Goal: Information Seeking & Learning: Learn about a topic

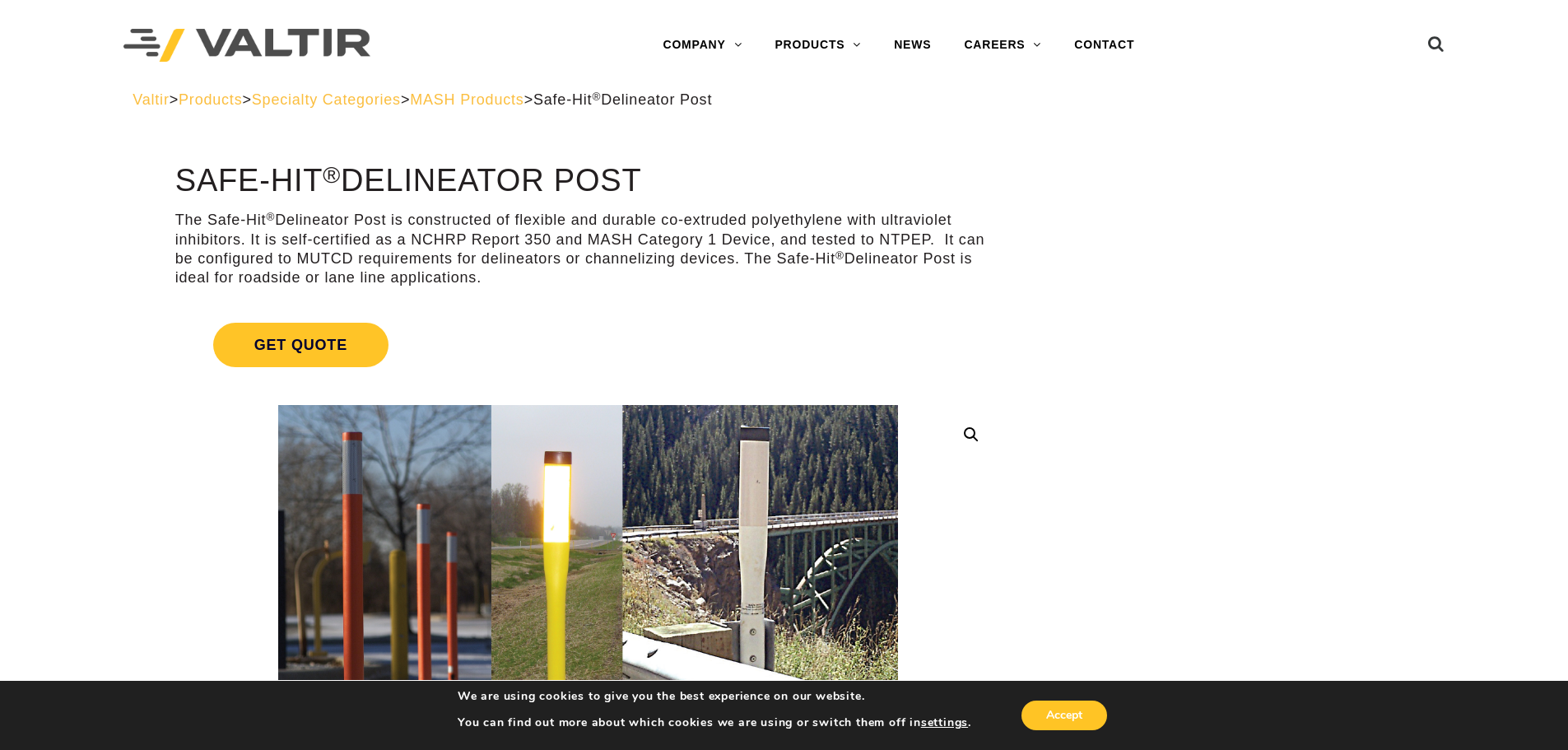
click at [523, 101] on span "MASH Products" at bounding box center [466, 99] width 113 height 17
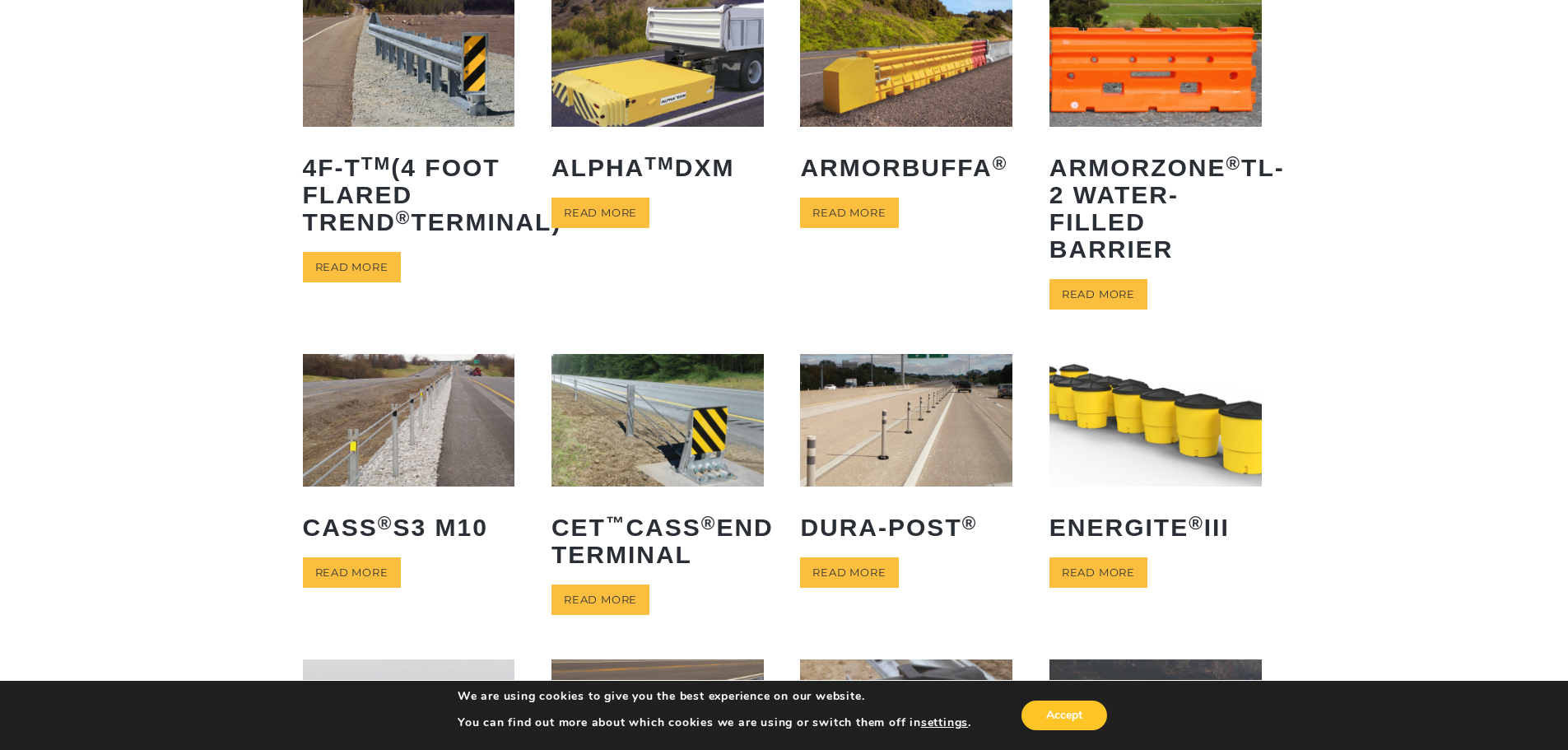
scroll to position [164, 0]
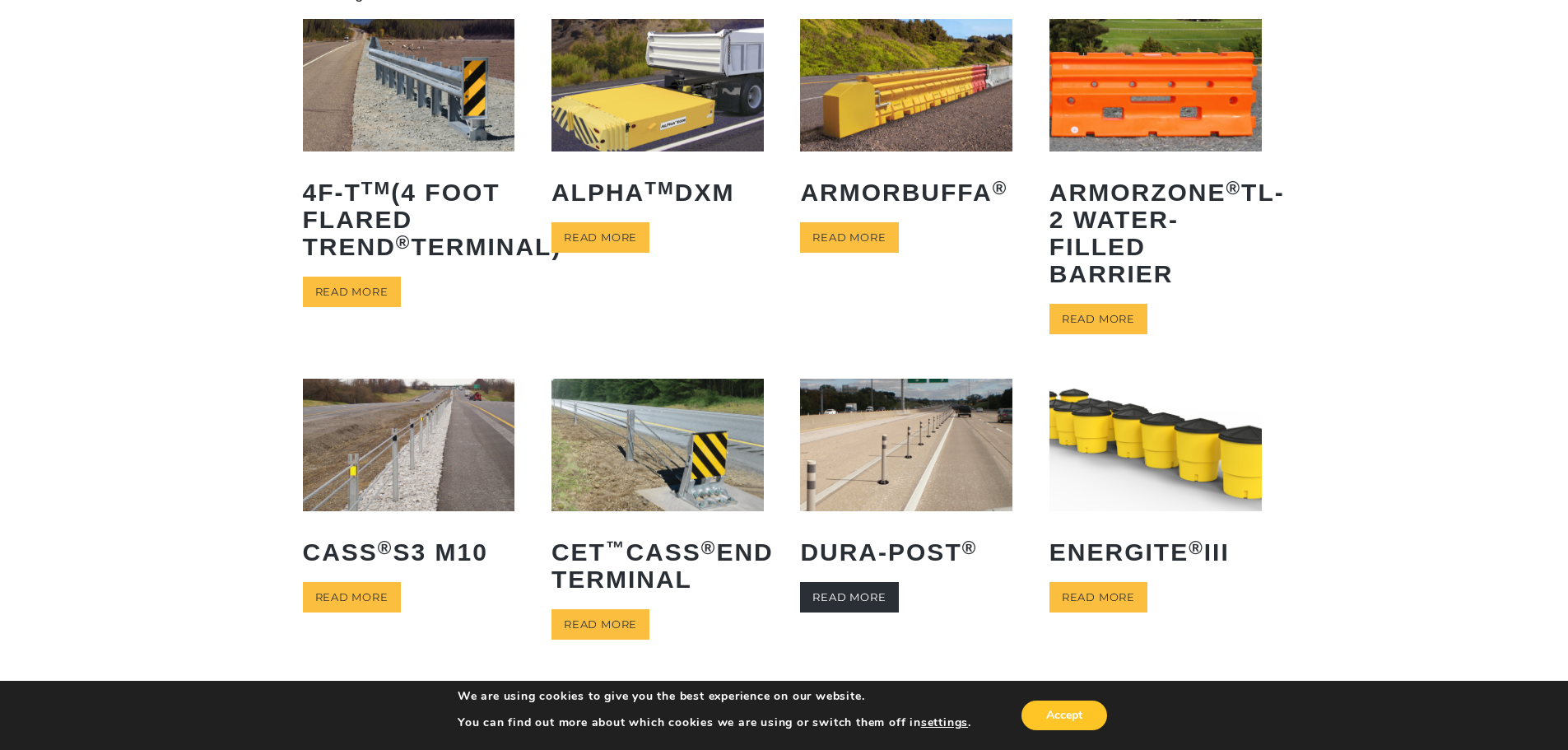
click at [869, 596] on link "Read more" at bounding box center [849, 597] width 98 height 31
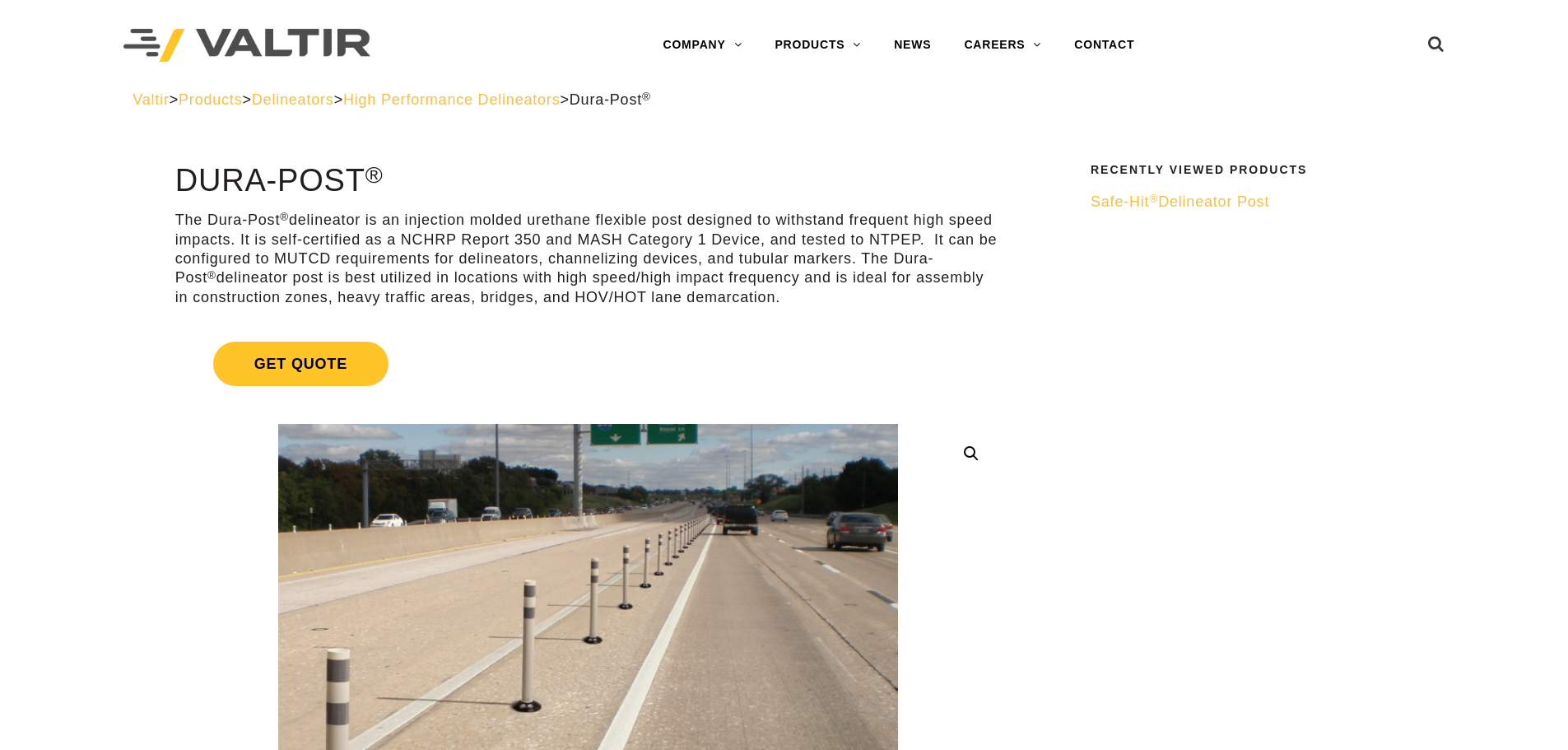
scroll to position [83, 0]
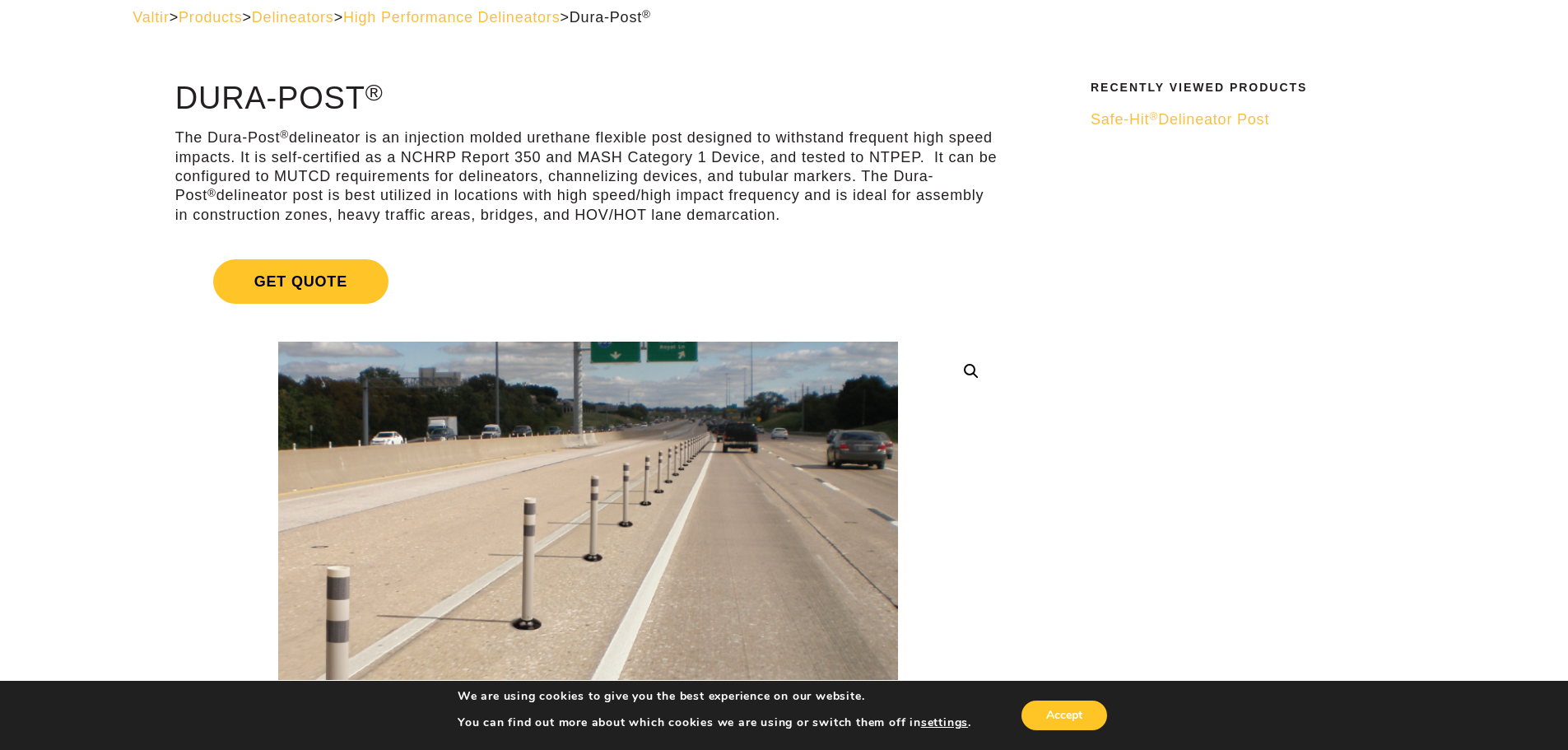
click at [551, 29] on div "Valtir > Products > Delineators > High Performance Delineators > Dura-Post ®" at bounding box center [784, 30] width 1328 height 44
click at [550, 24] on span "High Performance Delineators" at bounding box center [451, 17] width 217 height 17
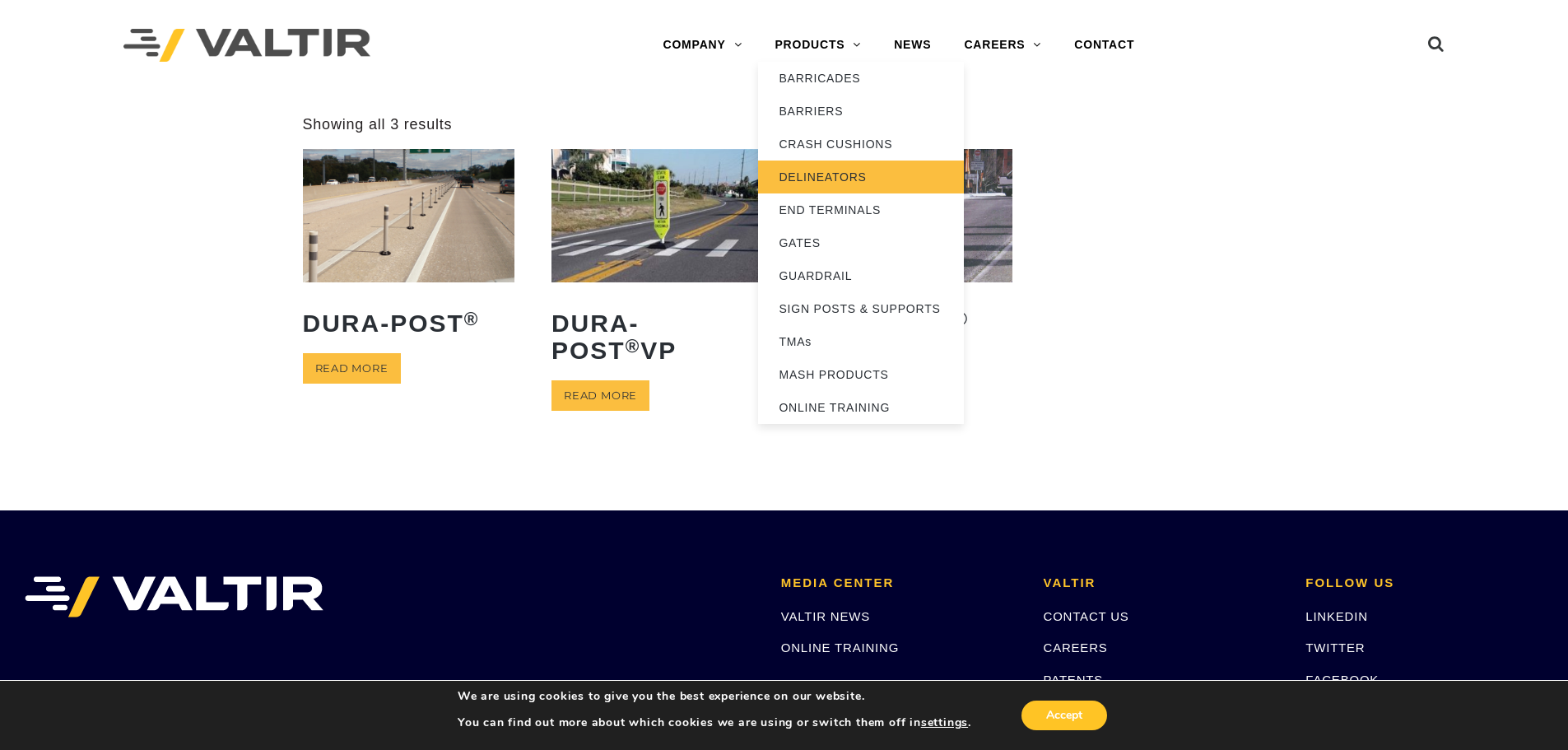
click at [837, 184] on link "DELINEATORS" at bounding box center [861, 177] width 206 height 33
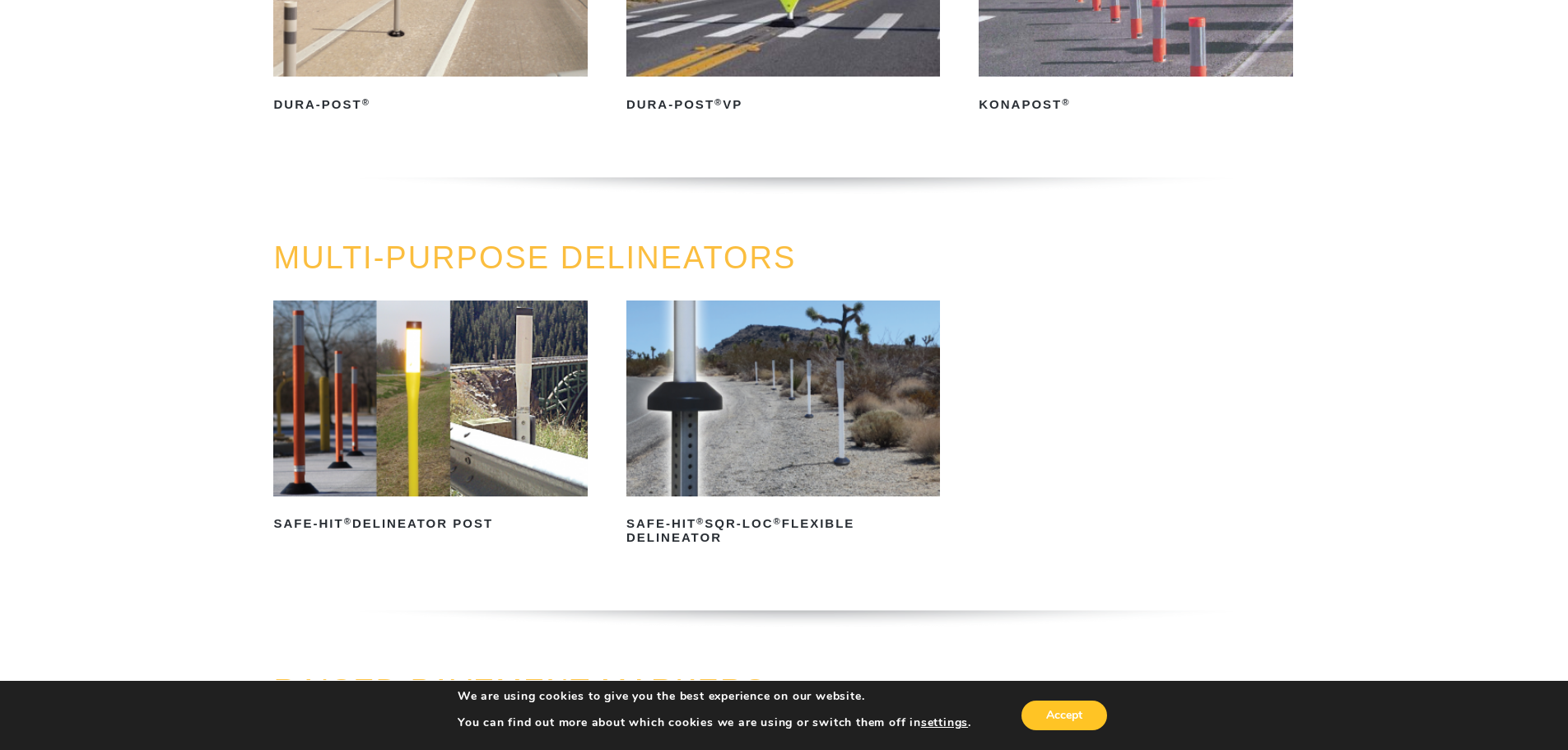
scroll to position [494, 0]
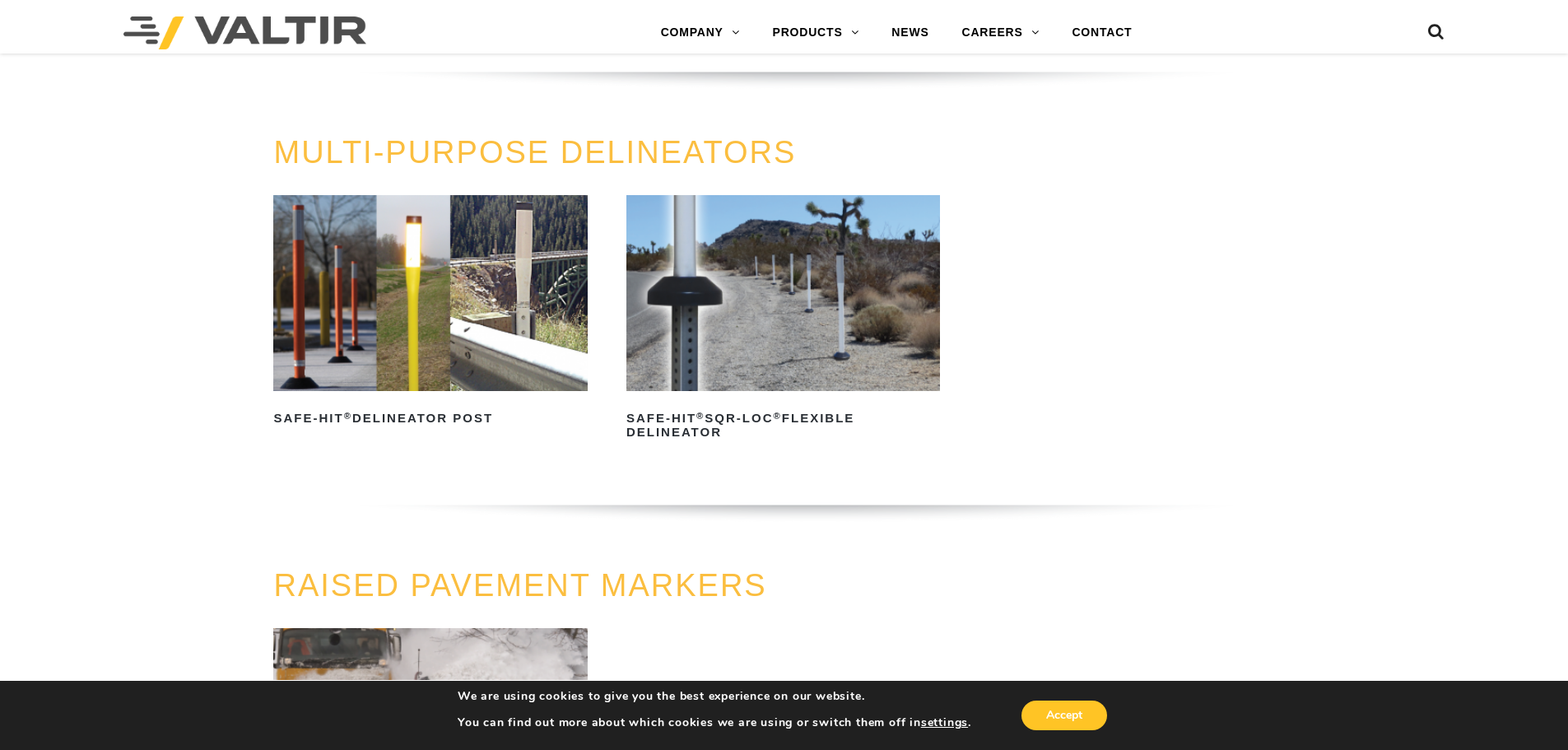
click at [755, 338] on img at bounding box center [783, 293] width 314 height 196
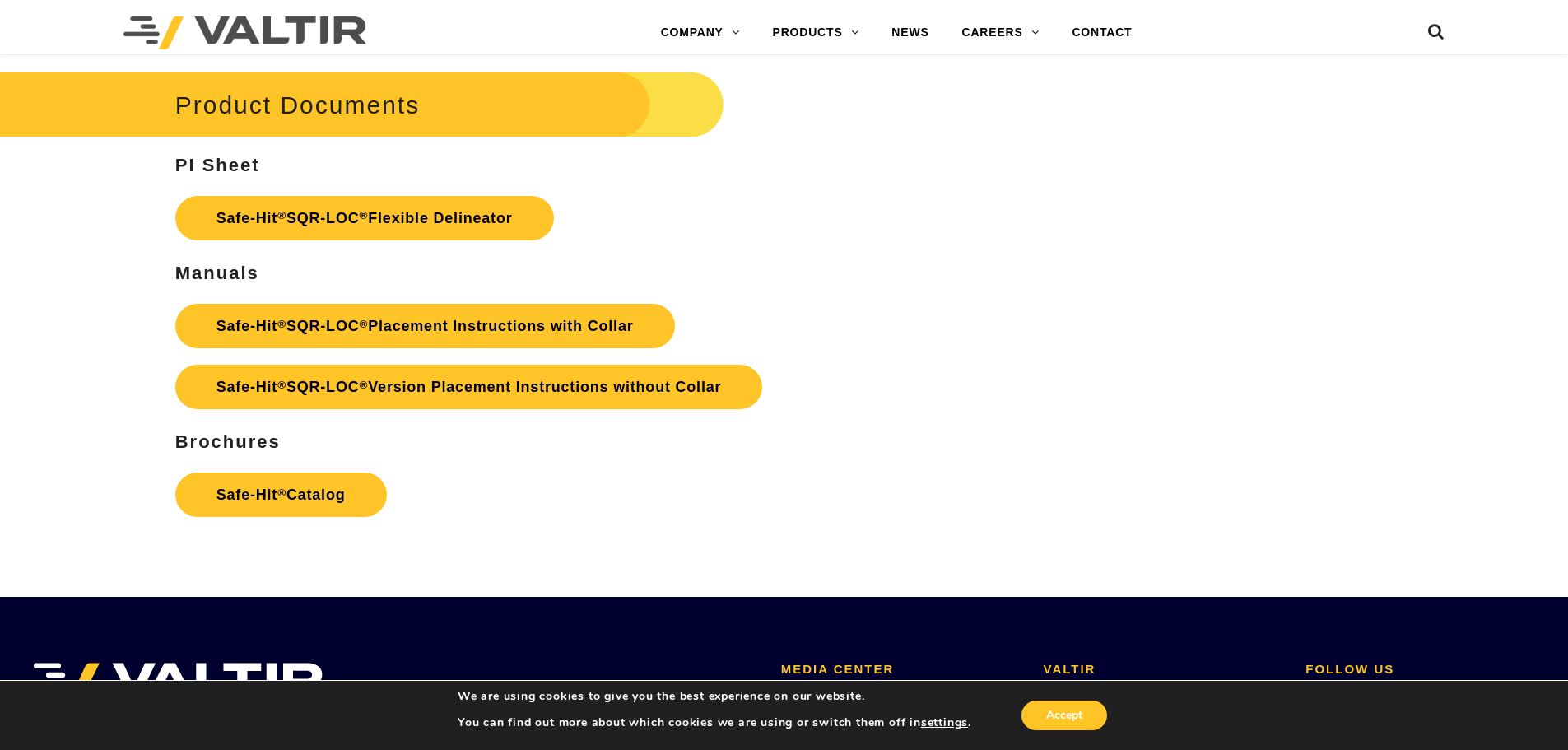
scroll to position [3375, 0]
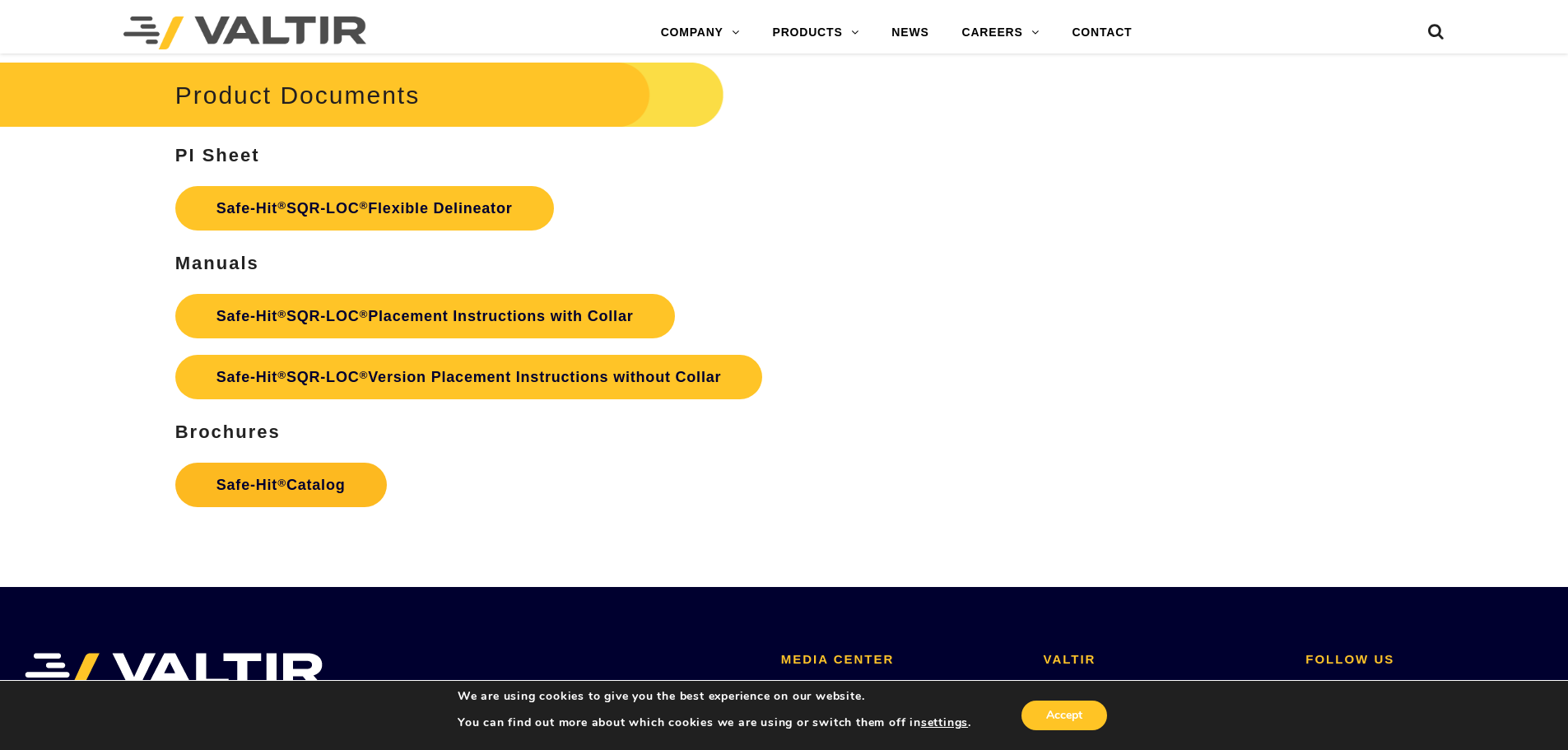
click at [329, 502] on link "Safe-Hit ® Catalog" at bounding box center [281, 484] width 212 height 45
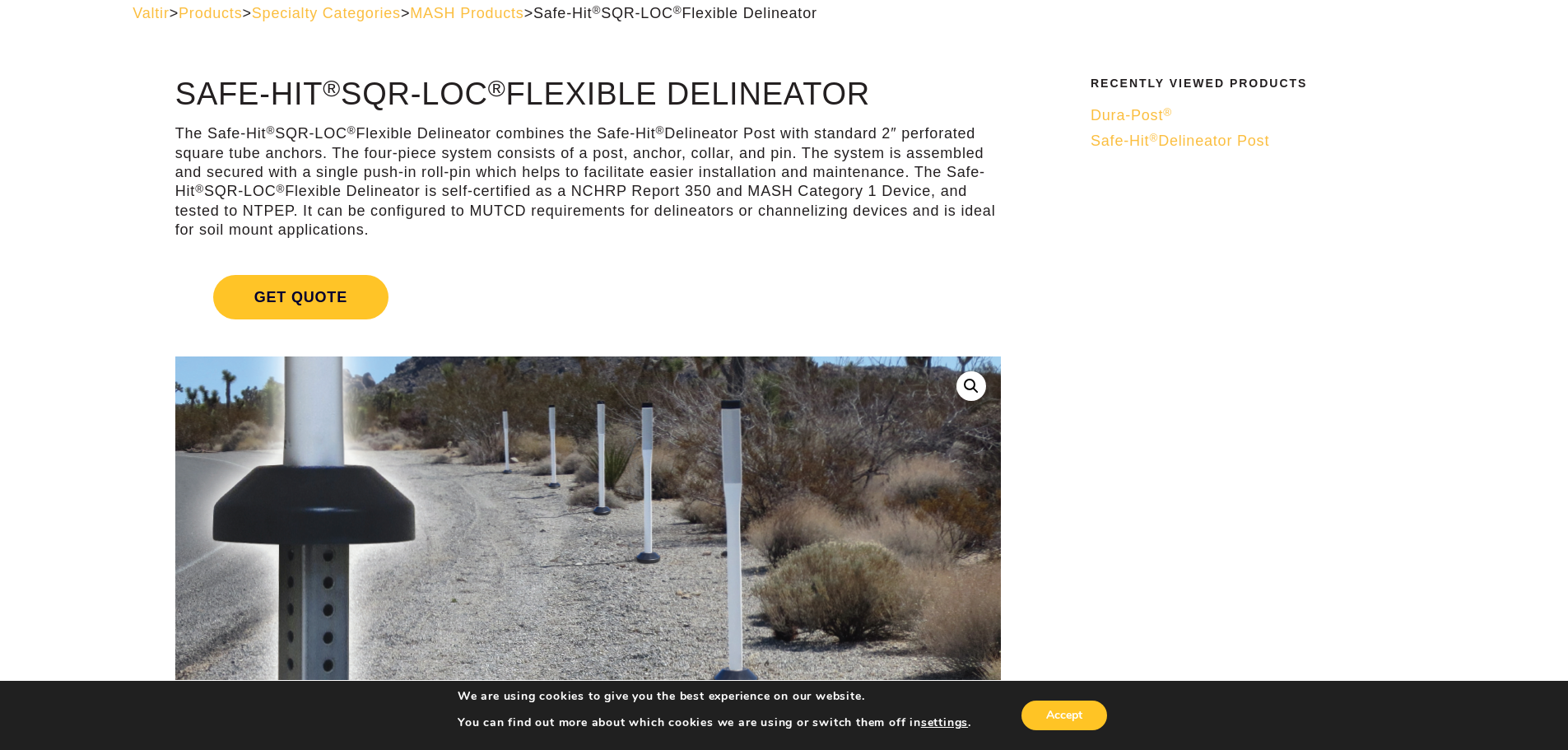
scroll to position [0, 0]
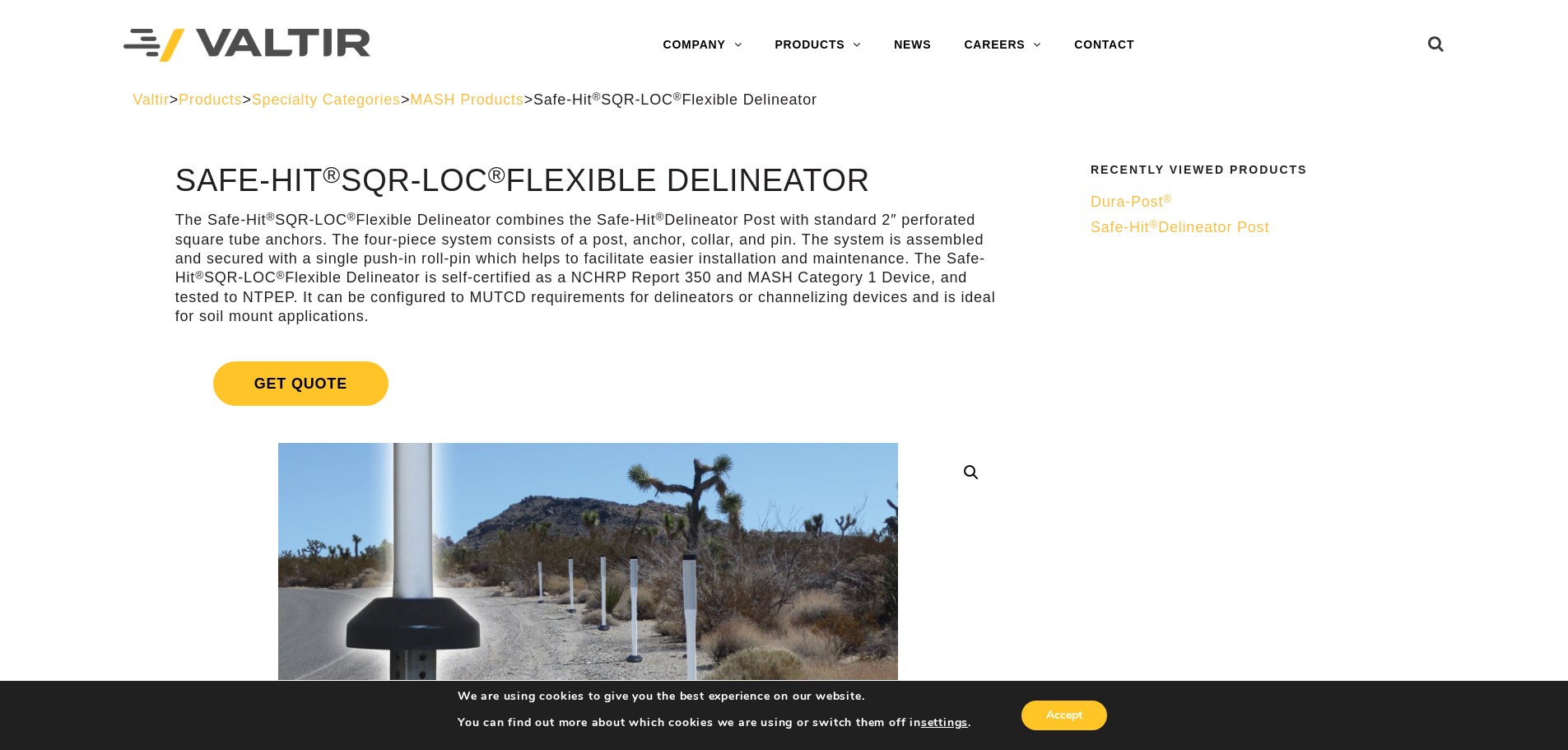
click at [523, 98] on span "MASH Products" at bounding box center [466, 99] width 113 height 17
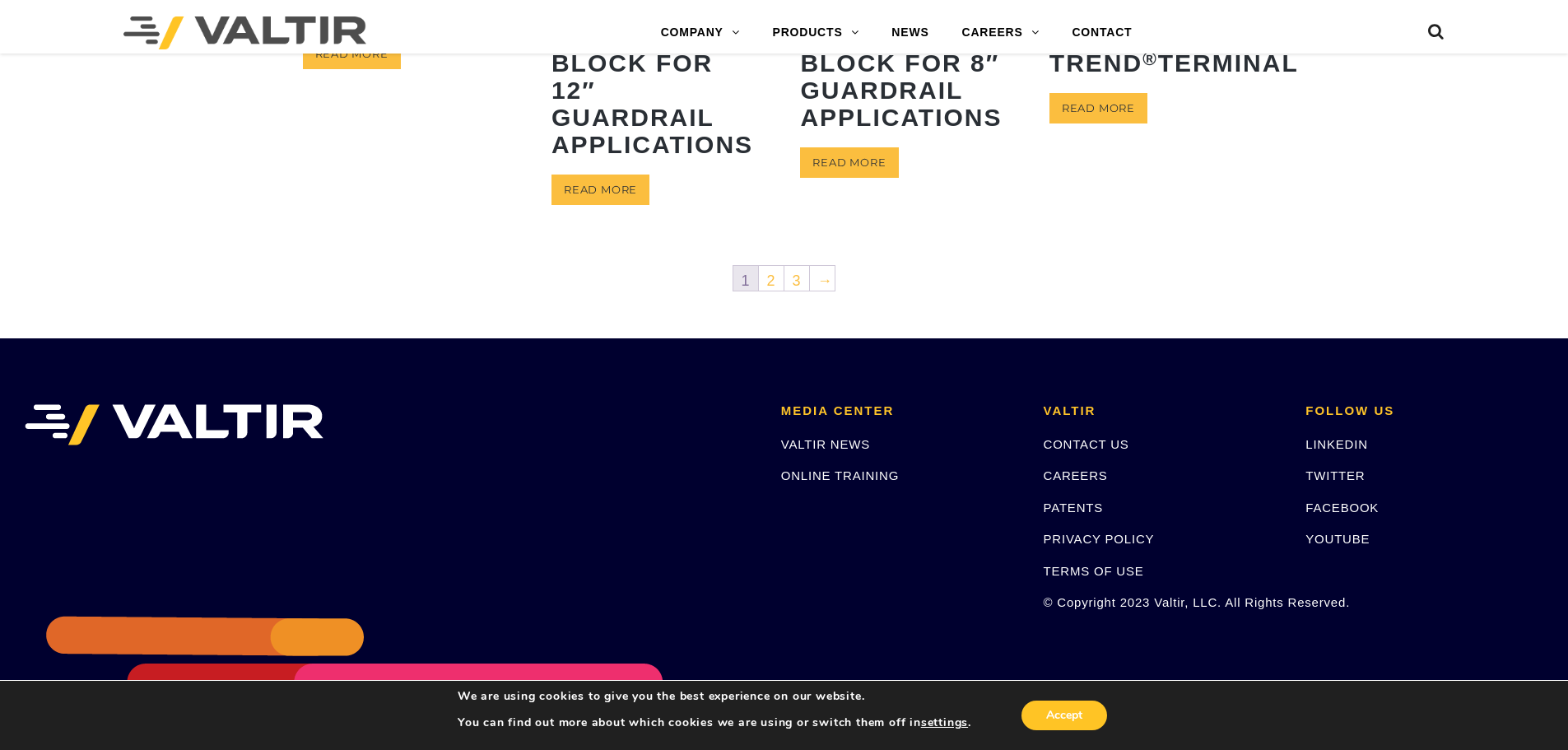
scroll to position [987, 0]
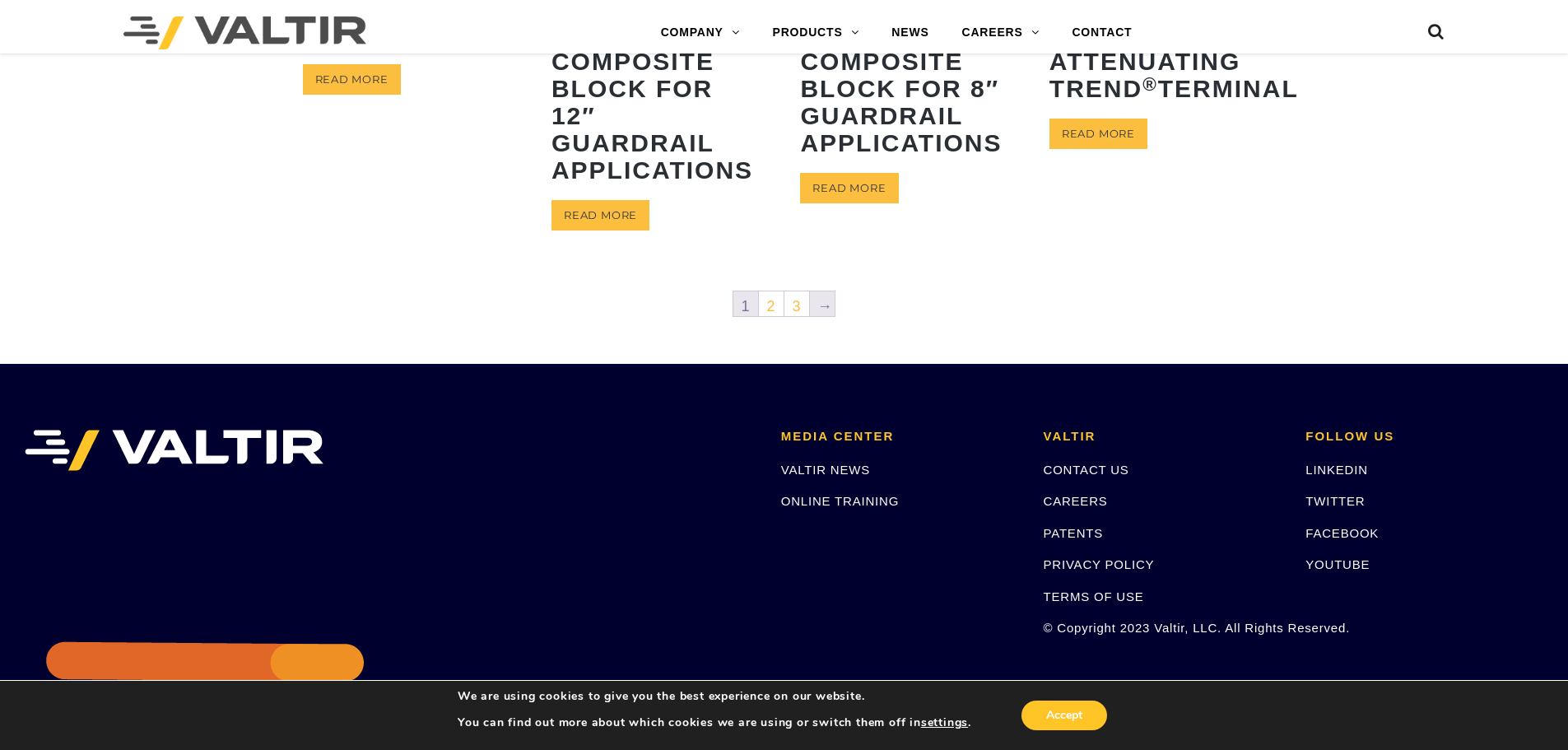
click at [830, 309] on link "→" at bounding box center [822, 303] width 25 height 25
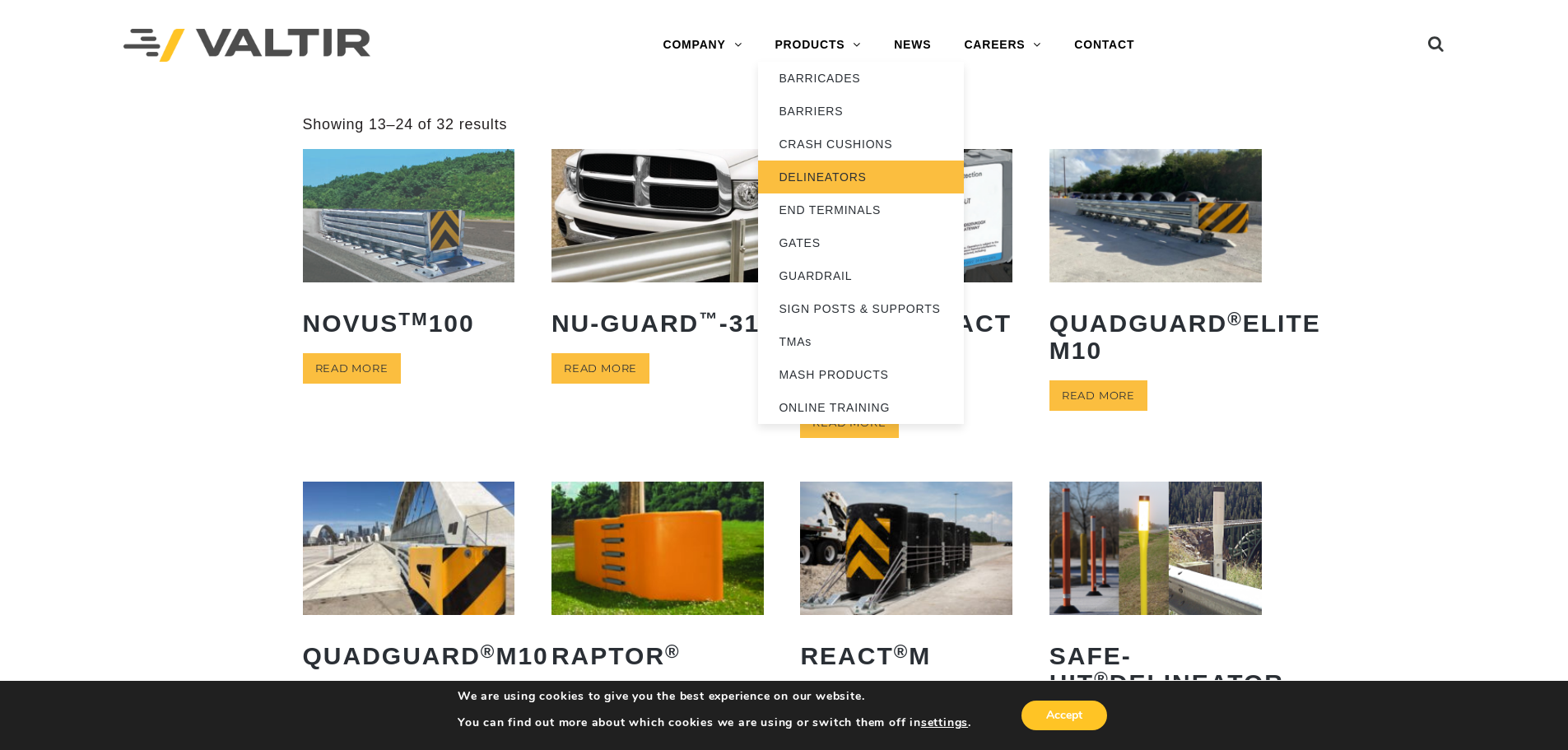
click at [833, 183] on link "DELINEATORS" at bounding box center [861, 177] width 206 height 33
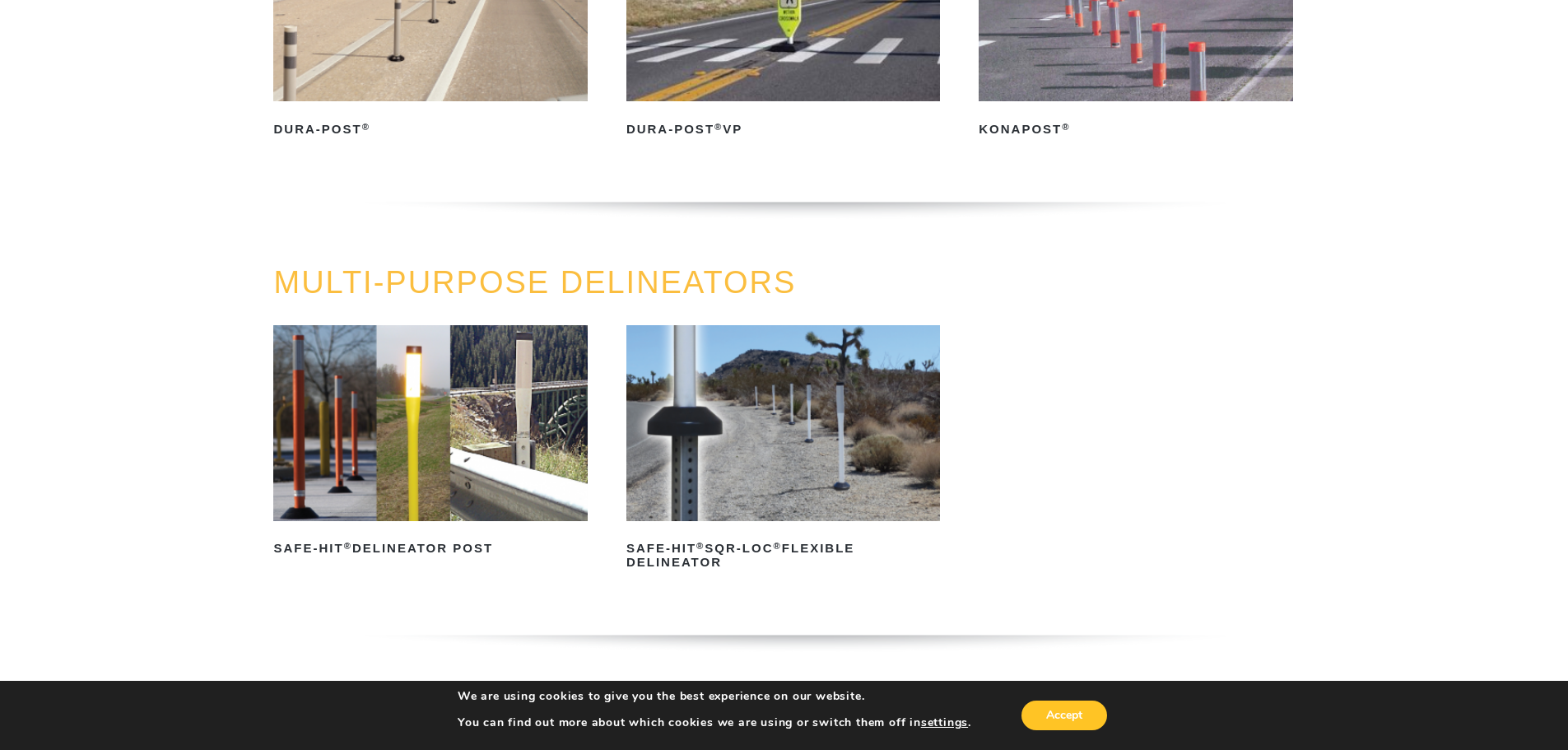
scroll to position [411, 0]
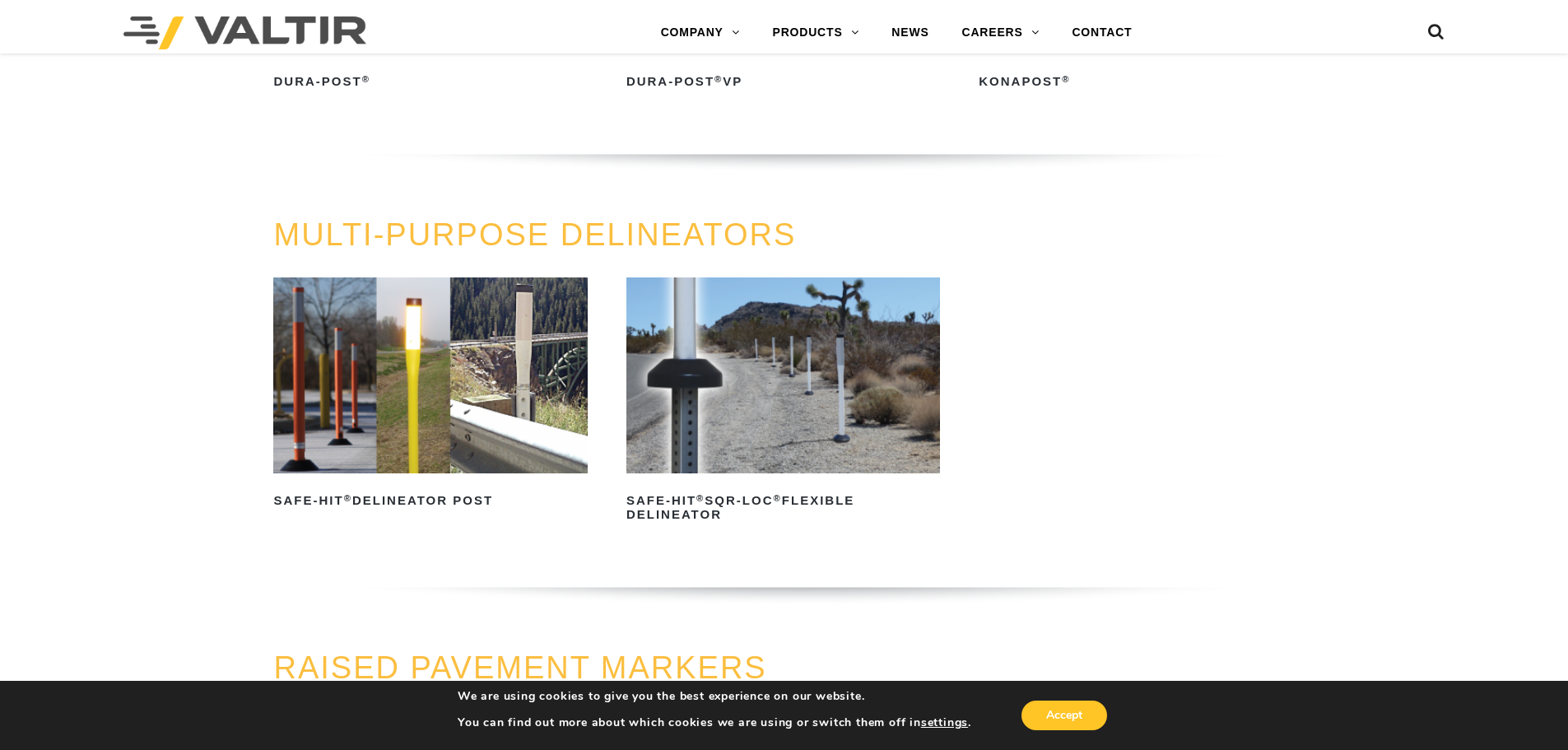
click at [415, 394] on img at bounding box center [430, 375] width 314 height 196
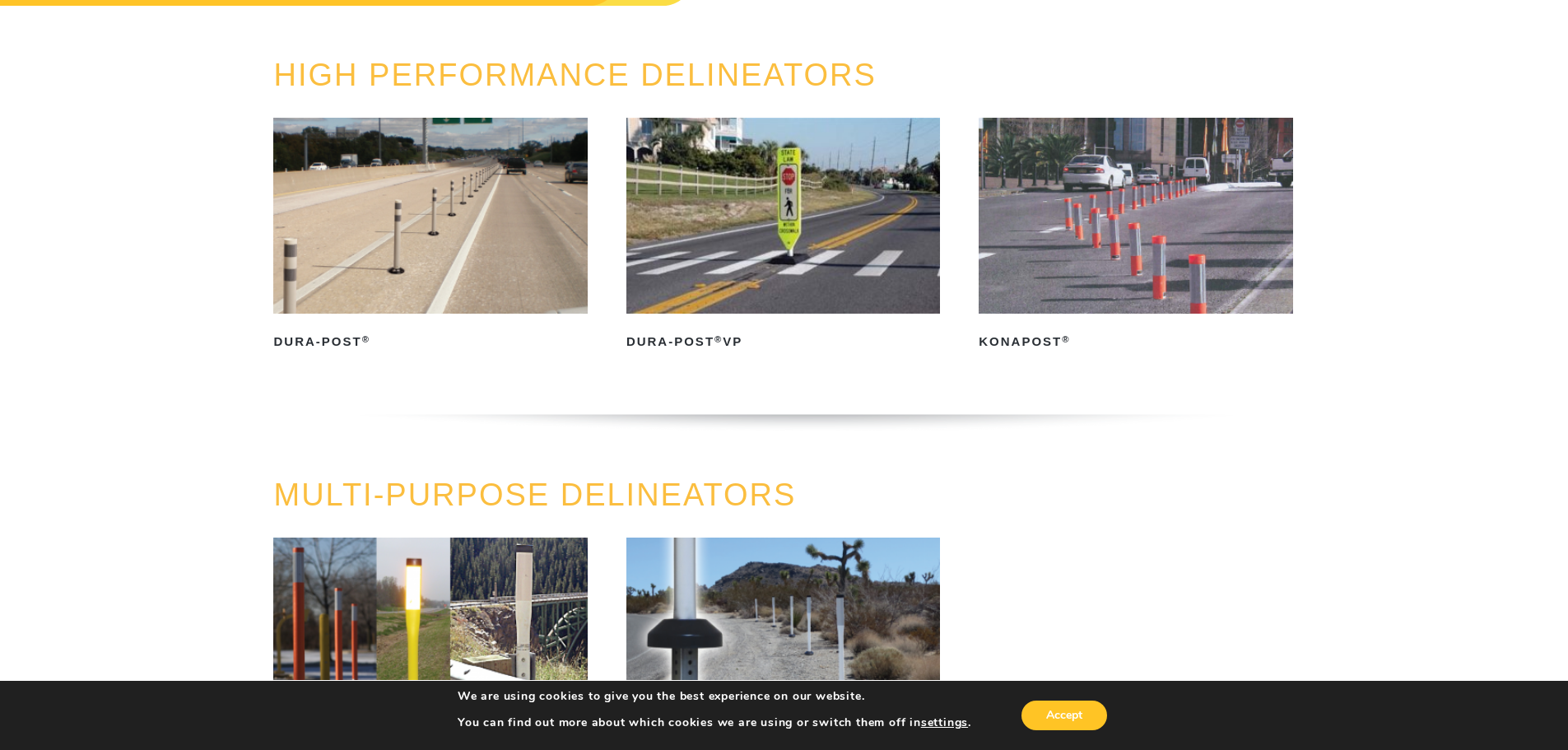
scroll to position [0, 0]
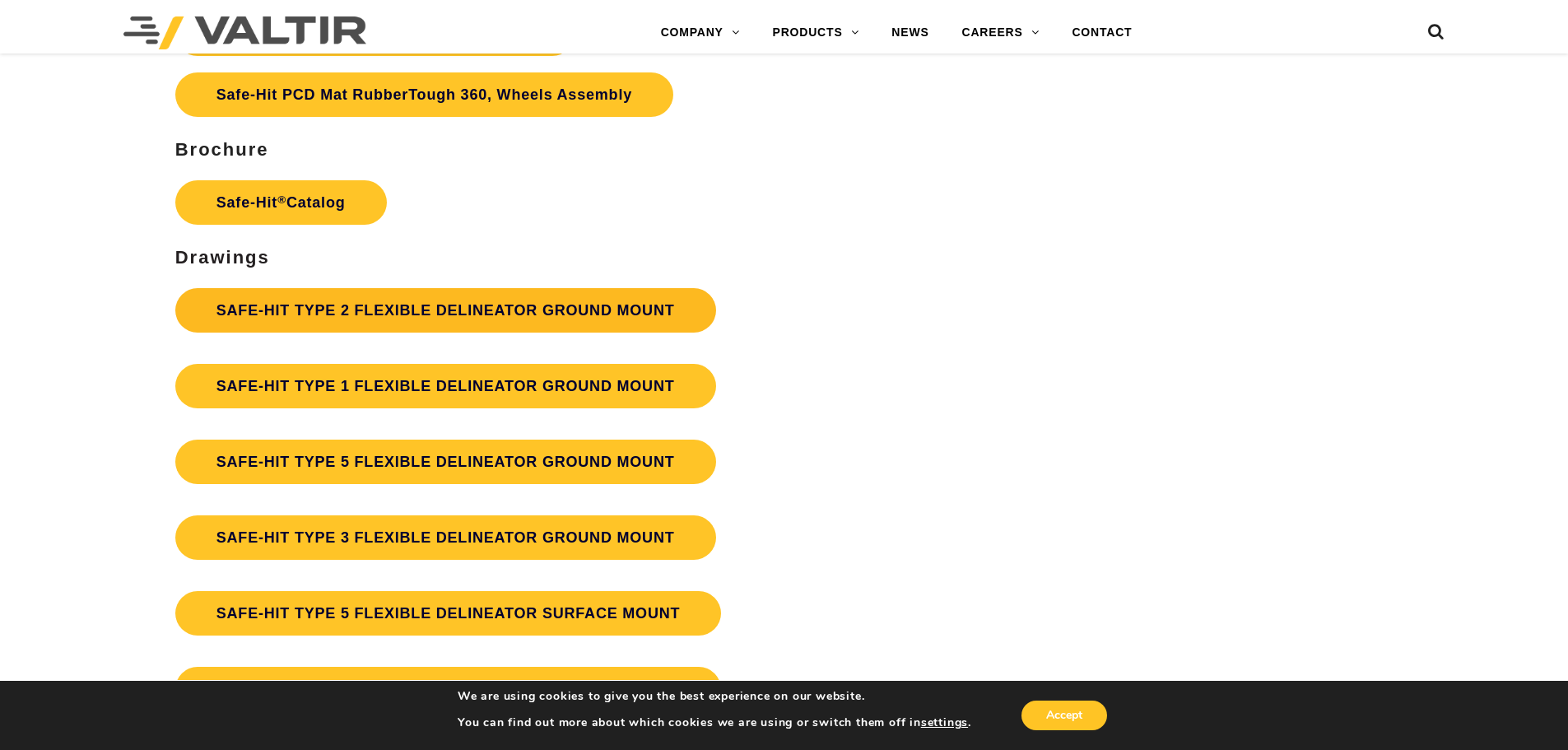
scroll to position [4280, 0]
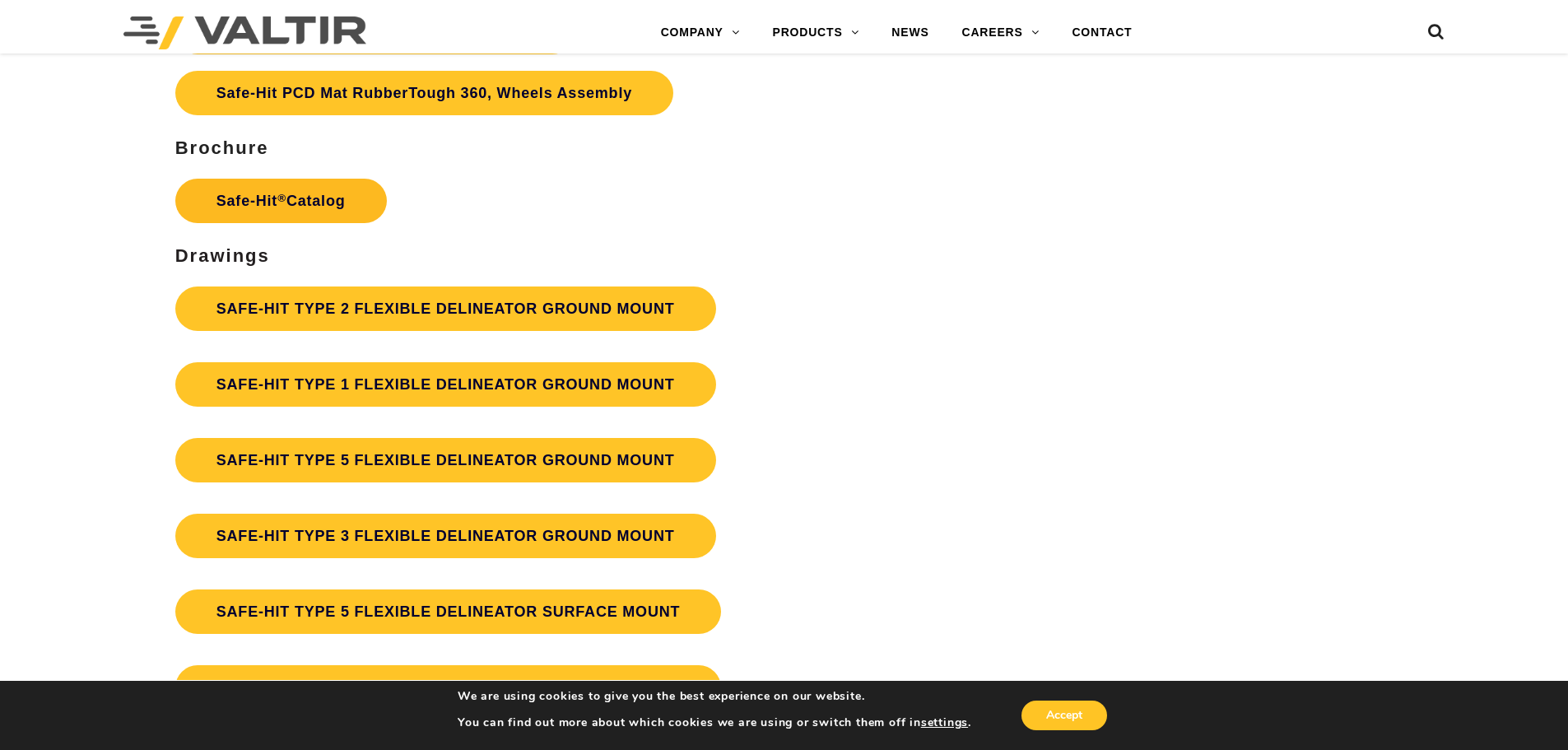
click at [363, 206] on link "Safe-Hit ® Catalog" at bounding box center [281, 200] width 212 height 45
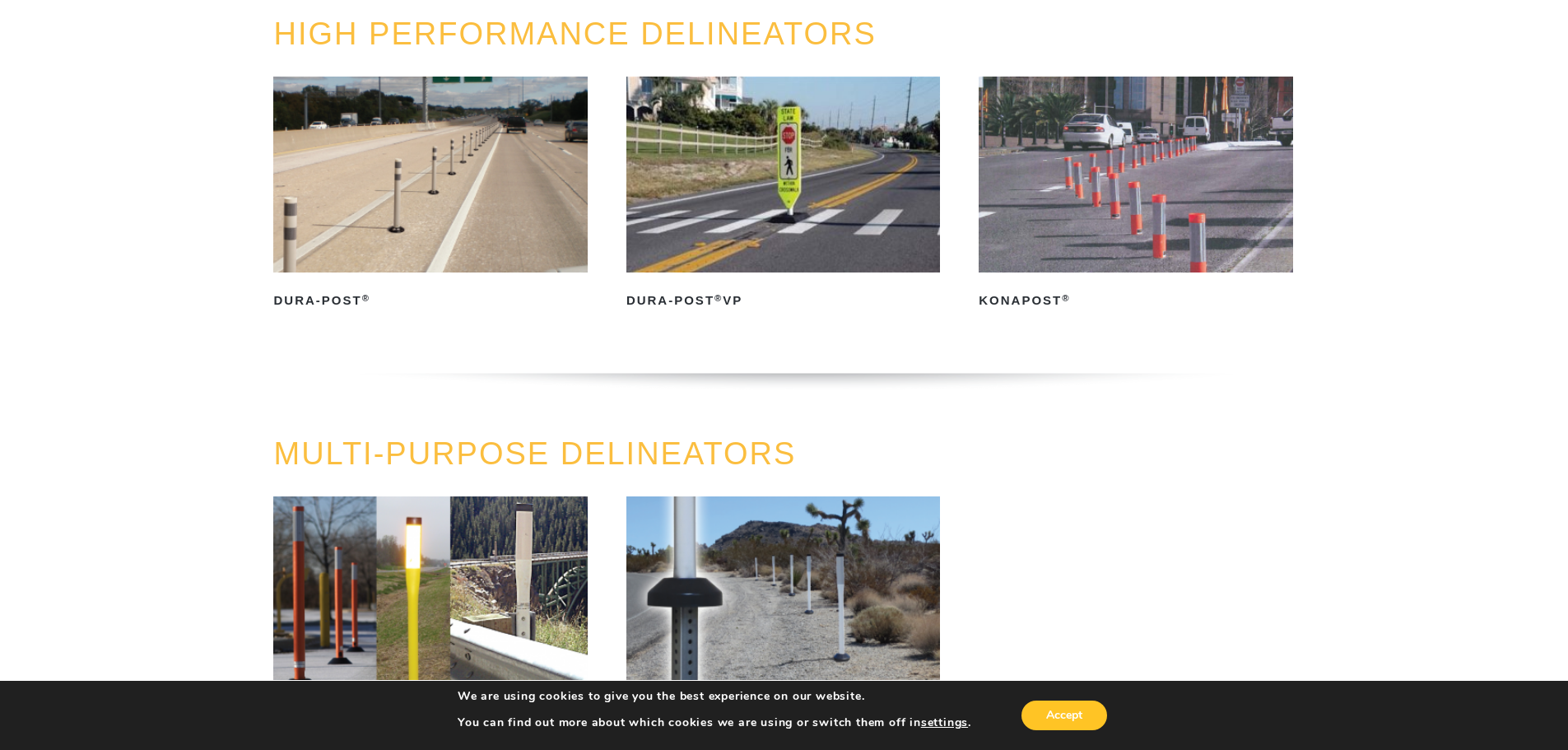
scroll to position [154, 0]
